Goal: Task Accomplishment & Management: Complete application form

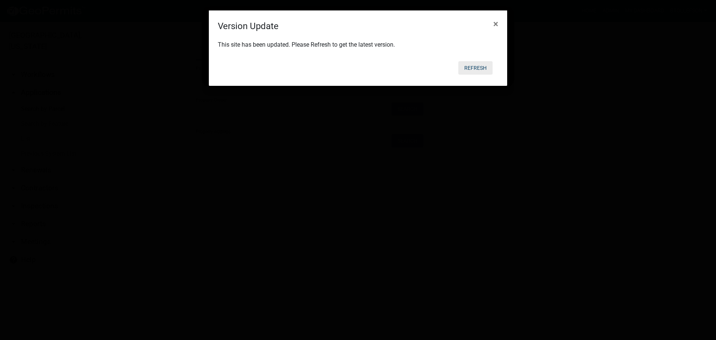
click at [470, 71] on button "Refresh" at bounding box center [475, 67] width 34 height 13
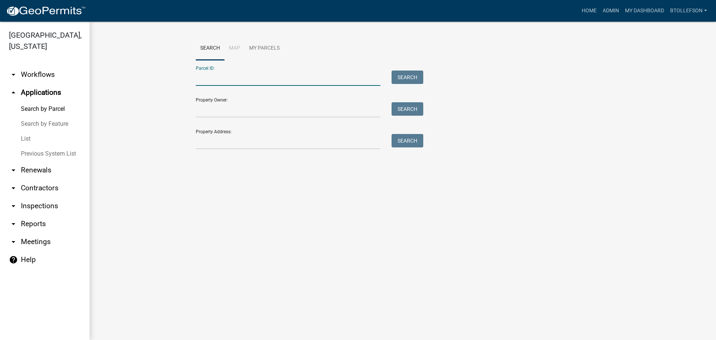
click at [269, 76] on input "Parcel ID:" at bounding box center [288, 77] width 185 height 15
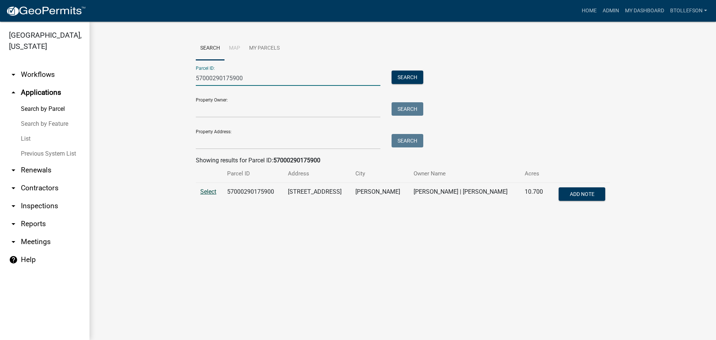
type input "57000290175900"
click at [211, 189] on span "Select" at bounding box center [208, 191] width 16 height 7
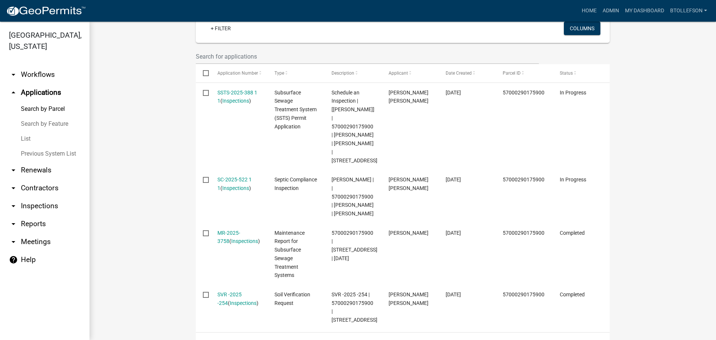
scroll to position [225, 0]
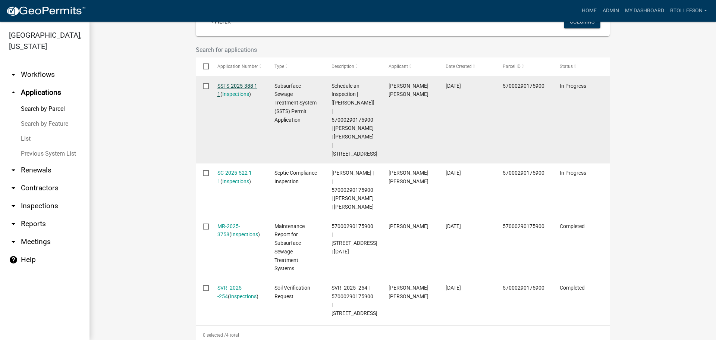
click at [224, 83] on link "SSTS-2025-388 1 1" at bounding box center [237, 90] width 40 height 15
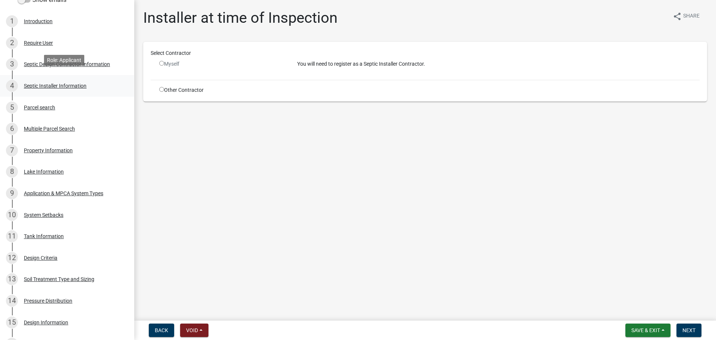
scroll to position [149, 0]
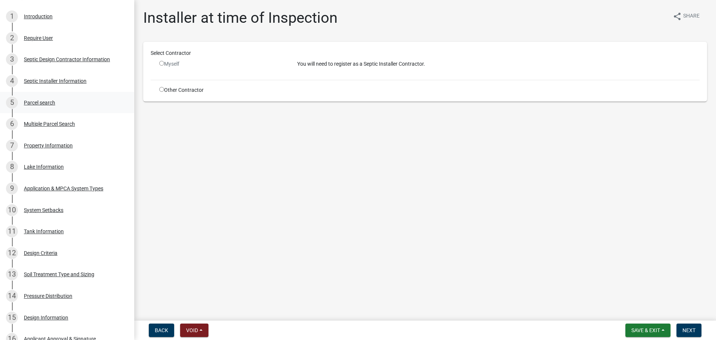
click at [53, 105] on div "Parcel search" at bounding box center [39, 102] width 31 height 5
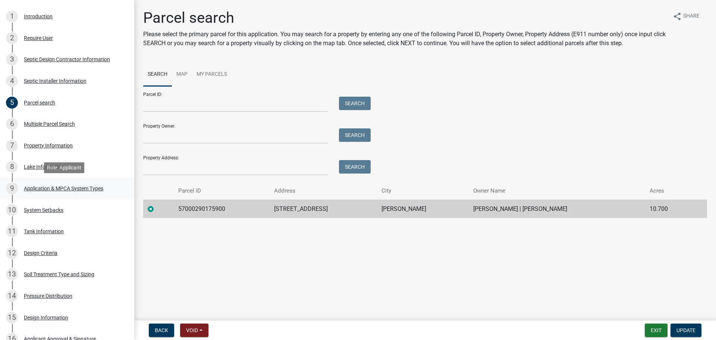
click at [68, 188] on div "Application & MPCA System Types" at bounding box center [63, 188] width 79 height 5
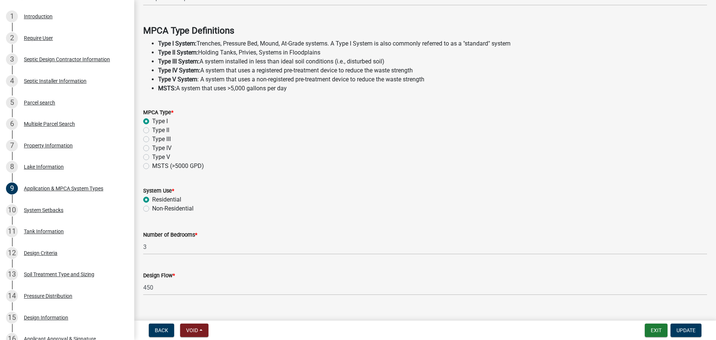
scroll to position [213, 0]
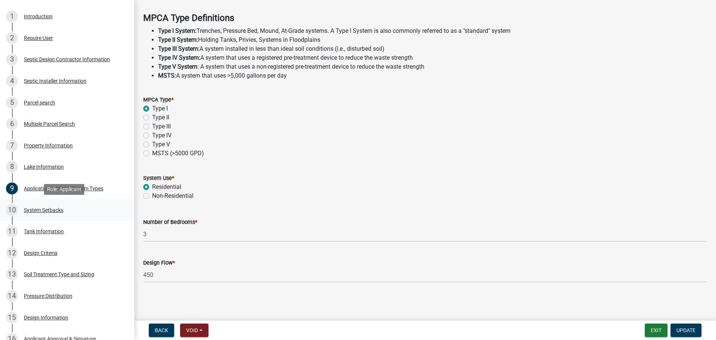
click at [35, 209] on div "System Setbacks" at bounding box center [44, 209] width 40 height 5
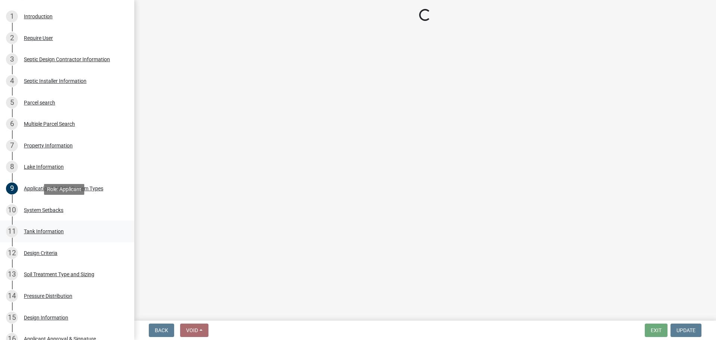
scroll to position [0, 0]
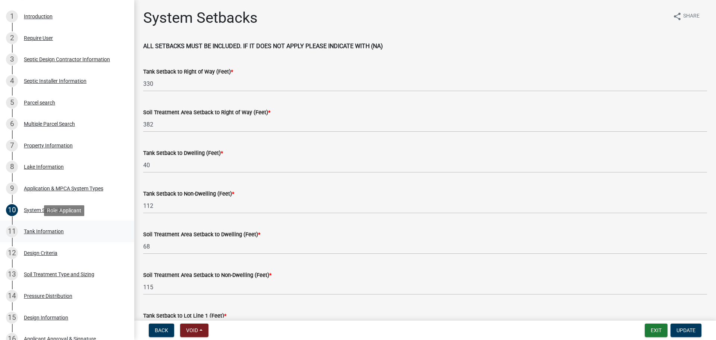
click at [47, 235] on div "11 Tank Information" at bounding box center [64, 231] width 116 height 12
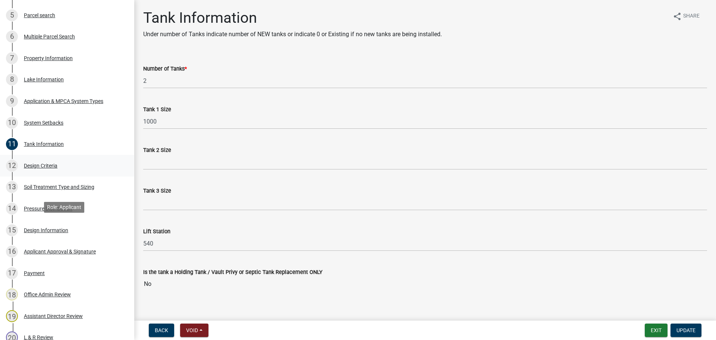
scroll to position [261, 0]
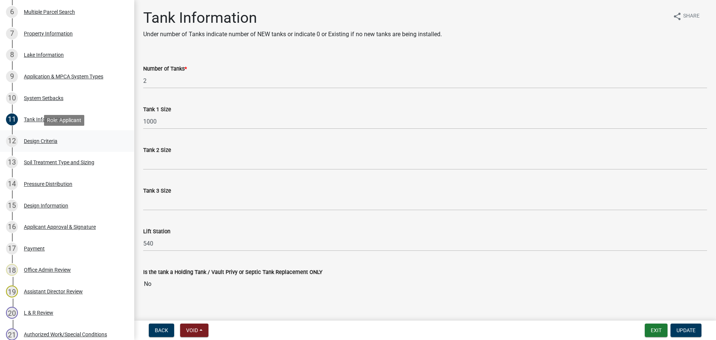
click at [43, 144] on div "12 Design Criteria" at bounding box center [64, 141] width 116 height 12
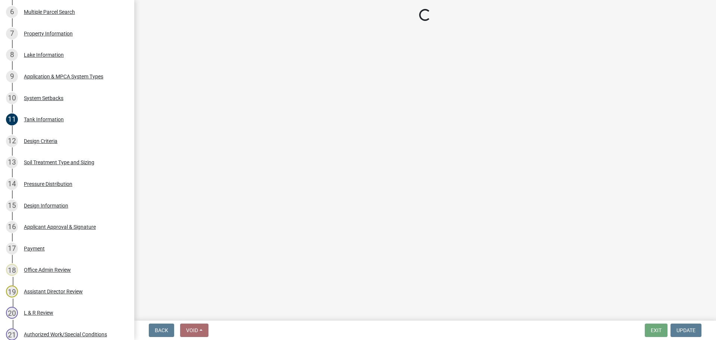
select select "161dc003-2926-44f5-9717-bc9d566eecc1"
select select "3ca66991-ccde-4548-bdad-f82583be96e2"
select select "643267e1-855b-462d-a385-c521968adb40"
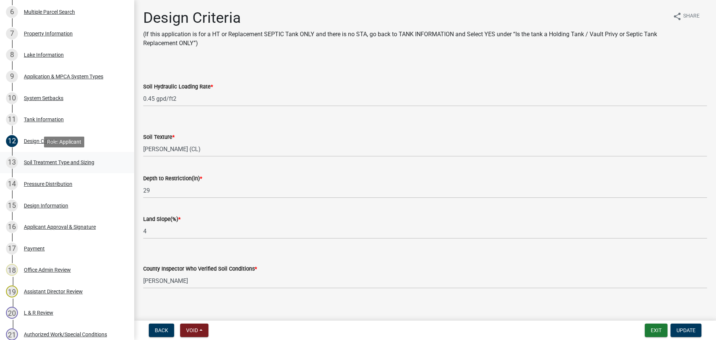
click at [65, 162] on div "Soil Treatment Type and Sizing" at bounding box center [59, 162] width 70 height 5
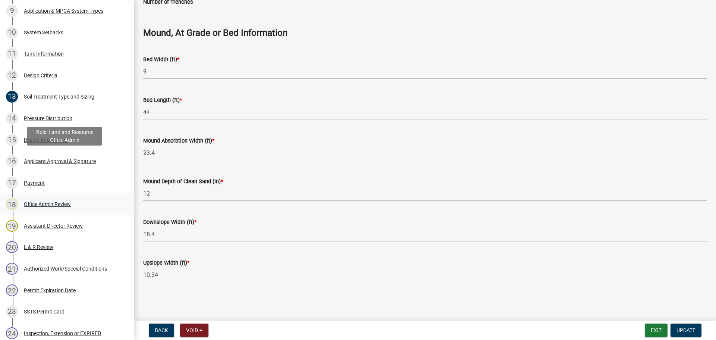
scroll to position [373, 0]
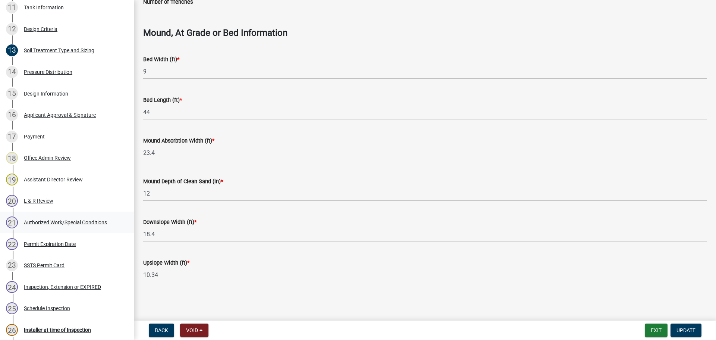
click at [50, 222] on div "Authorized Work/Special Conditions" at bounding box center [65, 222] width 83 height 5
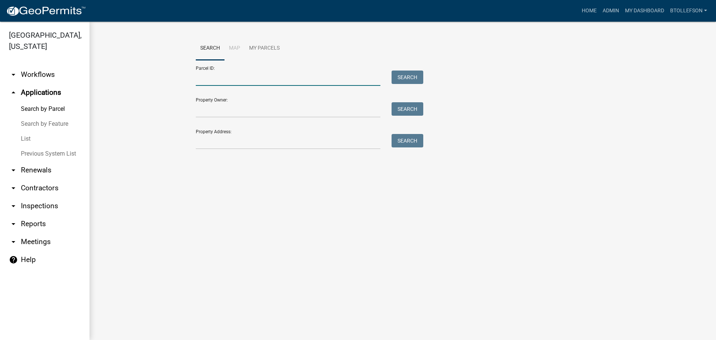
click at [235, 77] on input "Parcel ID:" at bounding box center [288, 77] width 185 height 15
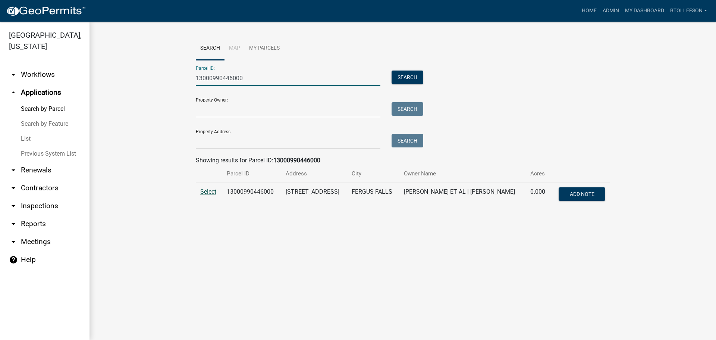
type input "13000990446000"
click at [213, 191] on span "Select" at bounding box center [208, 191] width 16 height 7
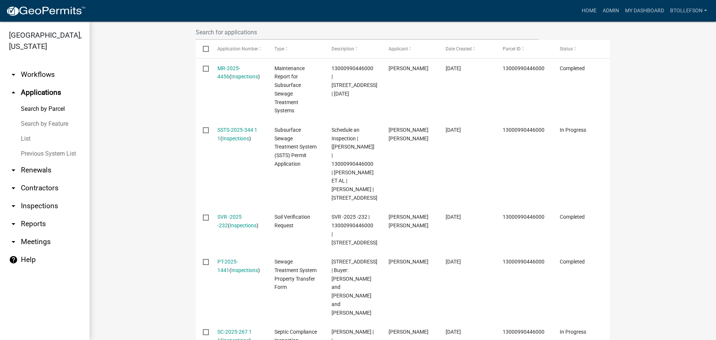
scroll to position [261, 0]
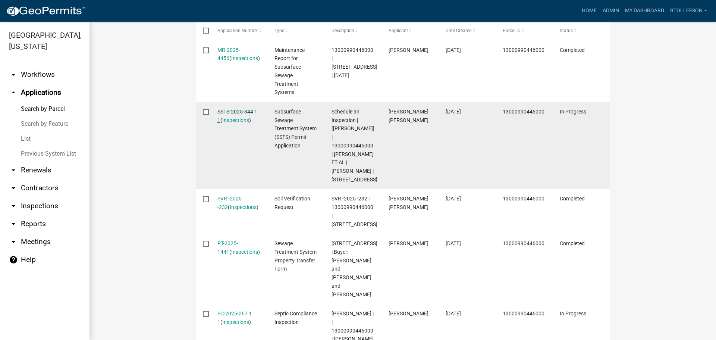
click at [225, 114] on link "SSTS-2025-344 1 1" at bounding box center [237, 116] width 40 height 15
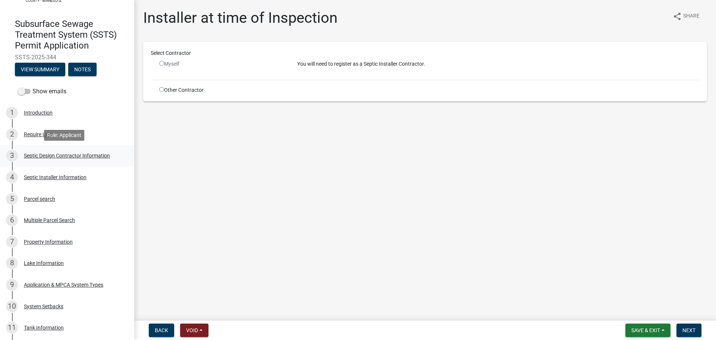
scroll to position [75, 0]
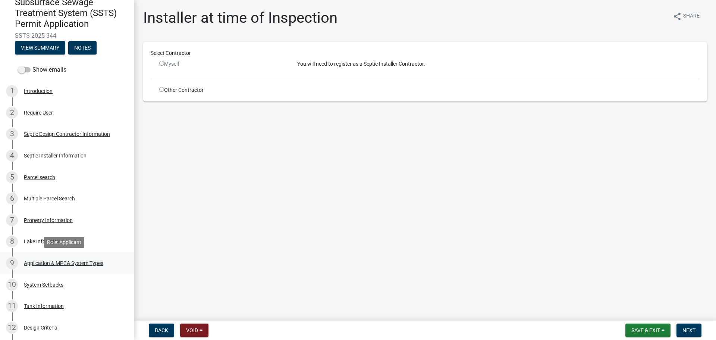
drag, startPoint x: 90, startPoint y: 266, endPoint x: 119, endPoint y: 264, distance: 29.5
click at [90, 266] on div "9 Application & MPCA System Types" at bounding box center [64, 263] width 116 height 12
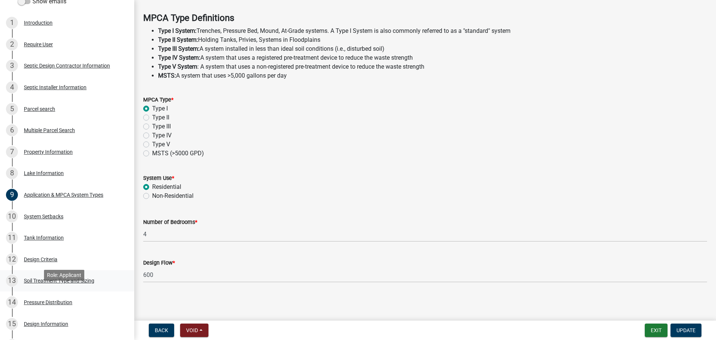
scroll to position [149, 0]
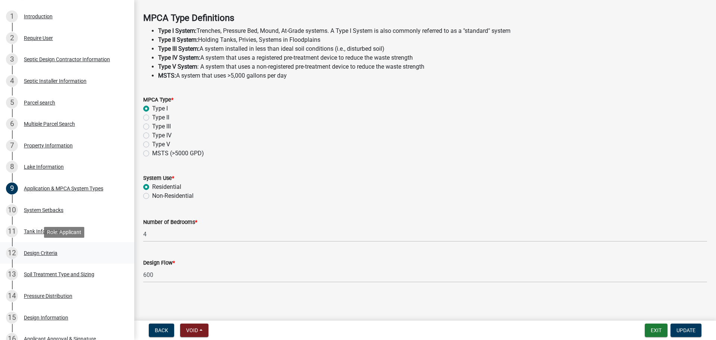
click at [70, 250] on div "12 Design Criteria" at bounding box center [64, 253] width 116 height 12
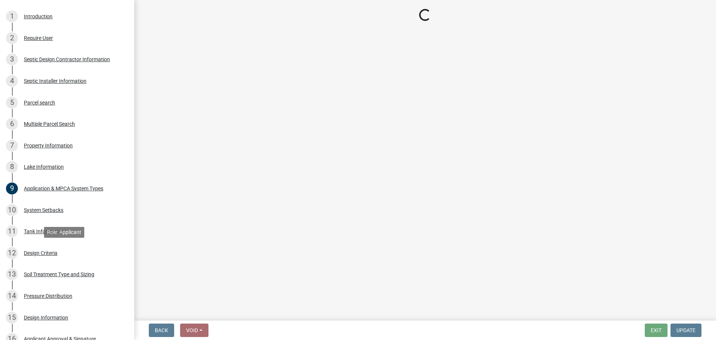
scroll to position [0, 0]
select select "eaa6e4cf-be76-4366-bfe5-e87acfaaf3f4"
select select "6a6ab172-1321-4f18-8c37-999bd65d2f3f"
select select "45db2b75-262a-4f3c-9010-aae25997cba1"
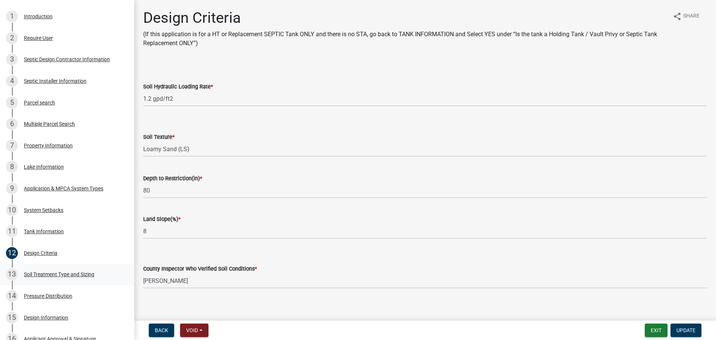
click at [79, 277] on div "13 Soil Treatment Type and Sizing" at bounding box center [64, 274] width 116 height 12
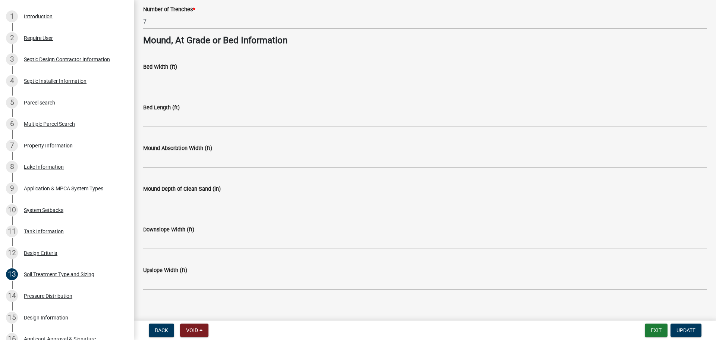
scroll to position [541, 0]
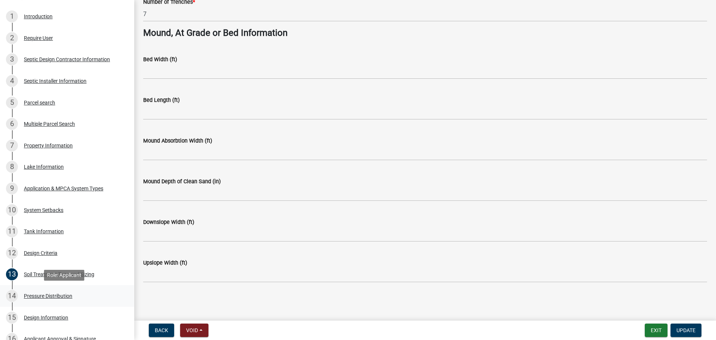
click at [60, 290] on div "14 Pressure Distribution" at bounding box center [64, 296] width 116 height 12
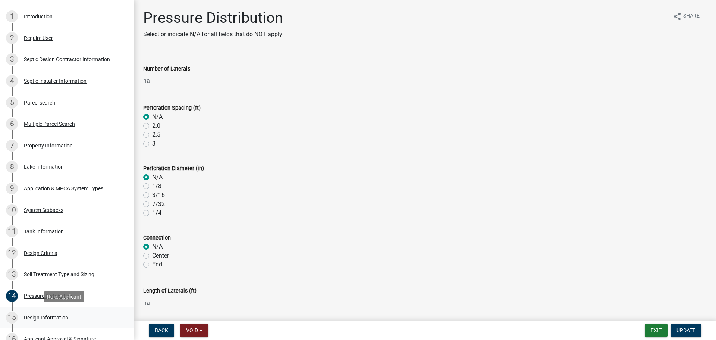
click at [59, 313] on div "15 Design Information" at bounding box center [64, 317] width 116 height 12
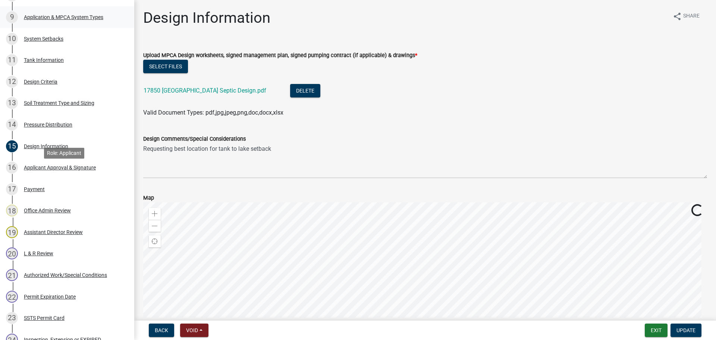
scroll to position [336, 0]
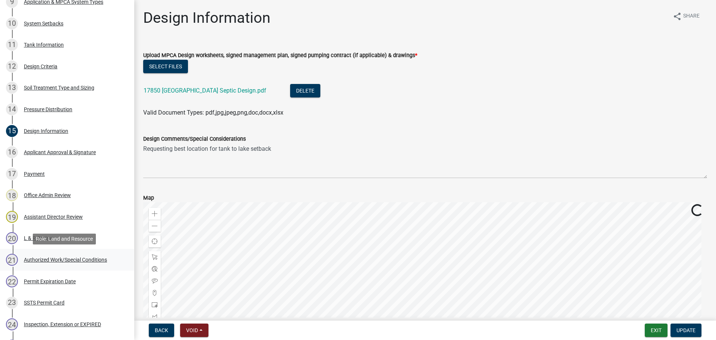
click at [71, 261] on div "Authorized Work/Special Conditions" at bounding box center [65, 259] width 83 height 5
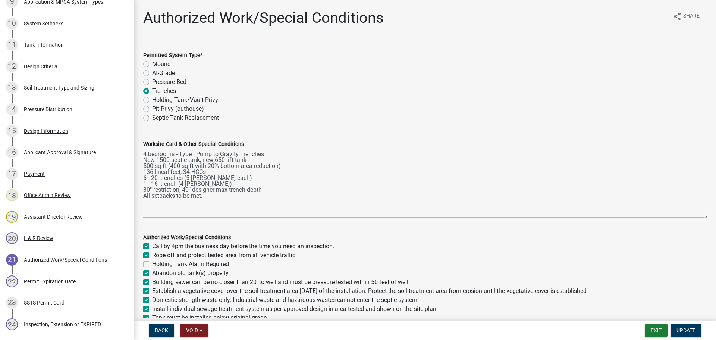
drag, startPoint x: 700, startPoint y: 182, endPoint x: 694, endPoint y: 225, distance: 42.9
click at [694, 218] on textarea "4 bedrooms - Type I Pump to Gravity Trenches New 1500 septic tank, new 650 lift…" at bounding box center [425, 182] width 564 height 69
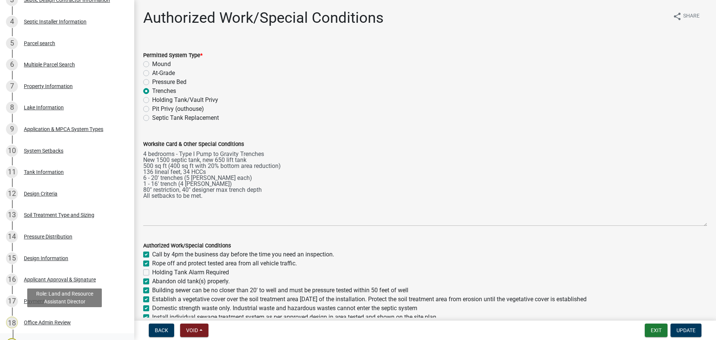
scroll to position [187, 0]
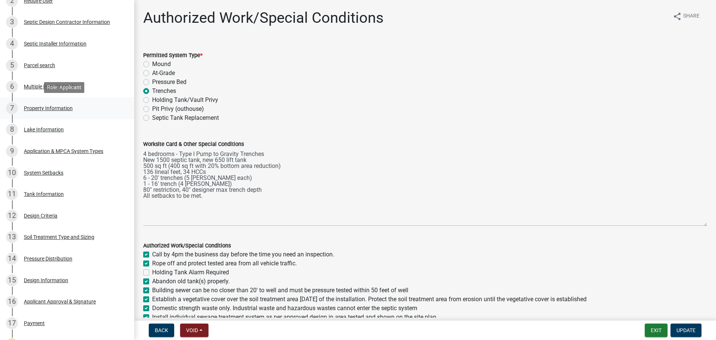
click at [60, 110] on div "Property Information" at bounding box center [48, 108] width 49 height 5
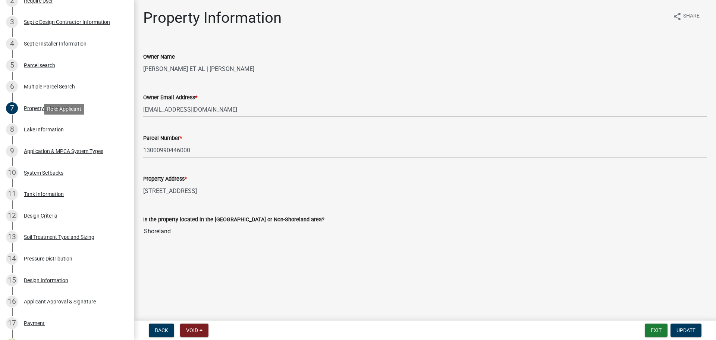
click at [45, 130] on div "Lake Information" at bounding box center [44, 129] width 40 height 5
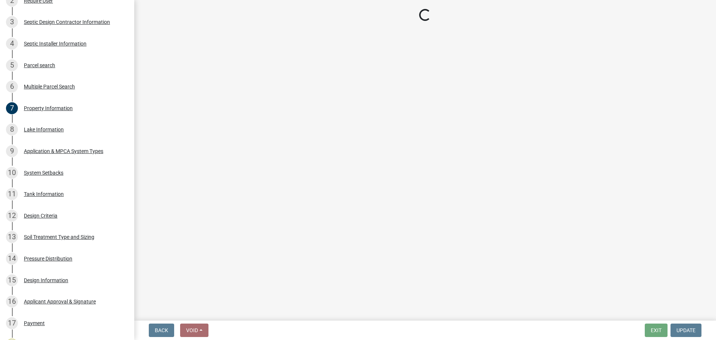
select select "dd336d21-5801-41d4-a7ef-48f028456d6d"
select select "b7404008-8a36-4a97-b738-b51f844fbf61"
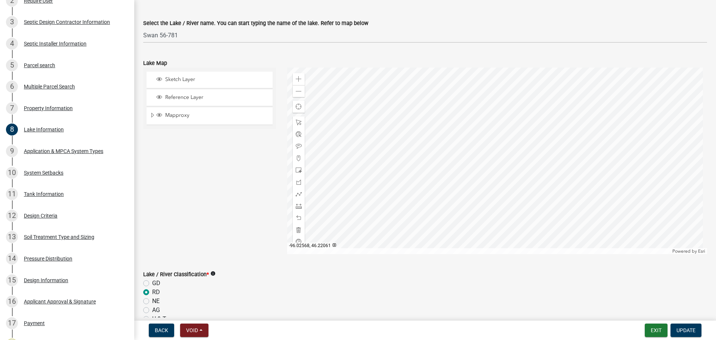
scroll to position [0, 0]
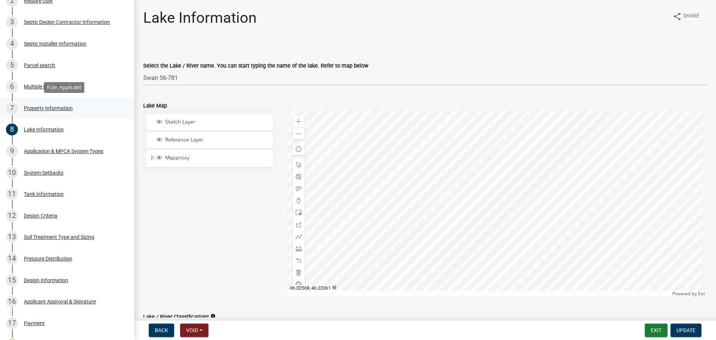
click at [47, 112] on div "7 Property Information" at bounding box center [64, 108] width 116 height 12
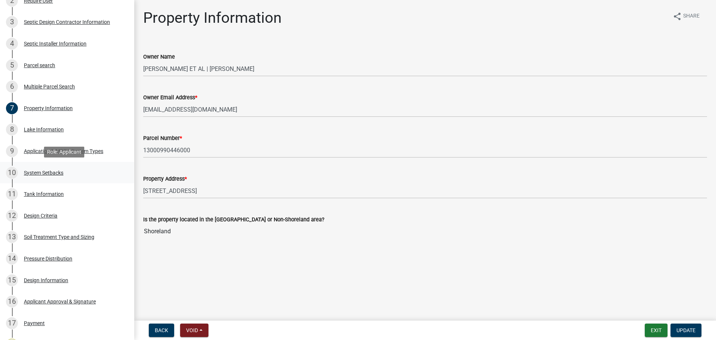
drag, startPoint x: 53, startPoint y: 174, endPoint x: 74, endPoint y: 177, distance: 21.5
click at [53, 174] on div "System Setbacks" at bounding box center [44, 172] width 40 height 5
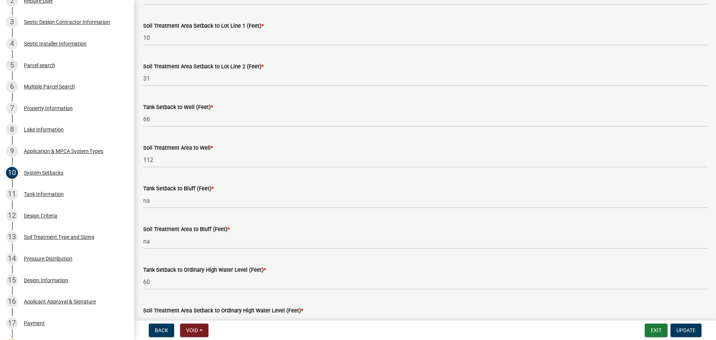
scroll to position [373, 0]
